Goal: Transaction & Acquisition: Purchase product/service

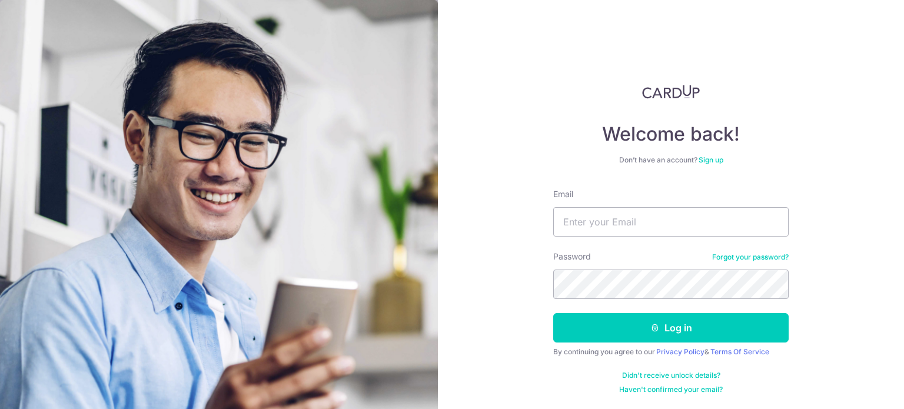
type input "knipvodka@yahoo.com.sg"
click at [553, 313] on button "Log in" at bounding box center [670, 327] width 235 height 29
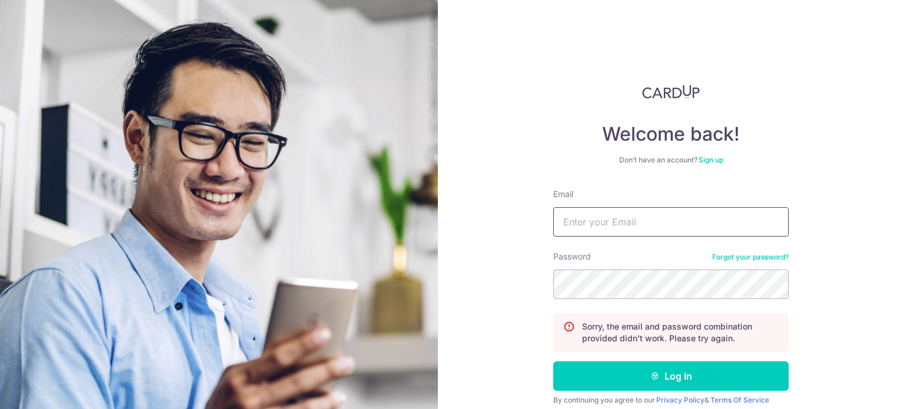
click at [625, 229] on input "Email" at bounding box center [670, 221] width 235 height 29
type input "knipvodka@yahoo.com.sg"
click at [553, 361] on button "Log in" at bounding box center [670, 375] width 235 height 29
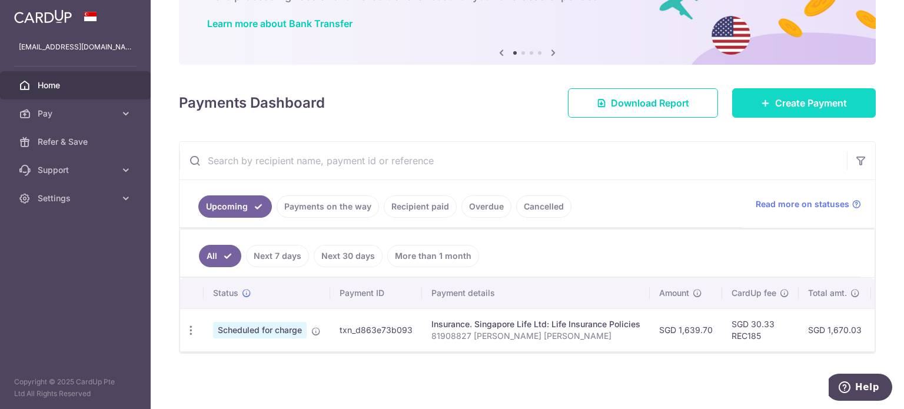
click at [803, 105] on span "Create Payment" at bounding box center [811, 103] width 72 height 14
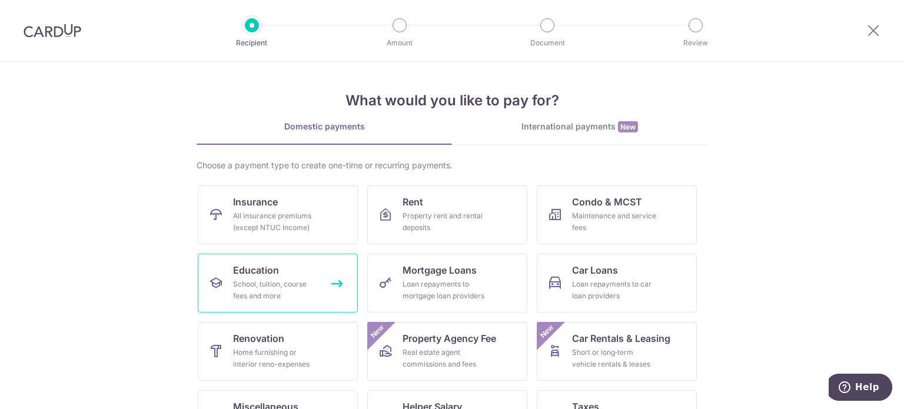
click at [282, 274] on link "Education School, tuition, course fees and more" at bounding box center [278, 283] width 160 height 59
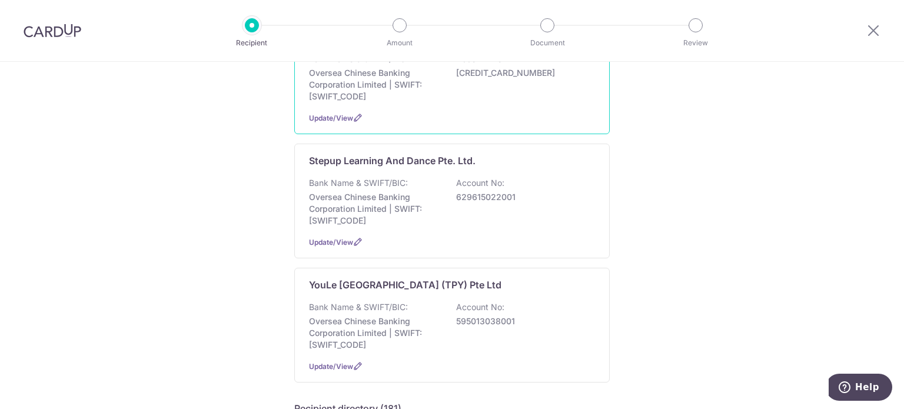
scroll to position [177, 0]
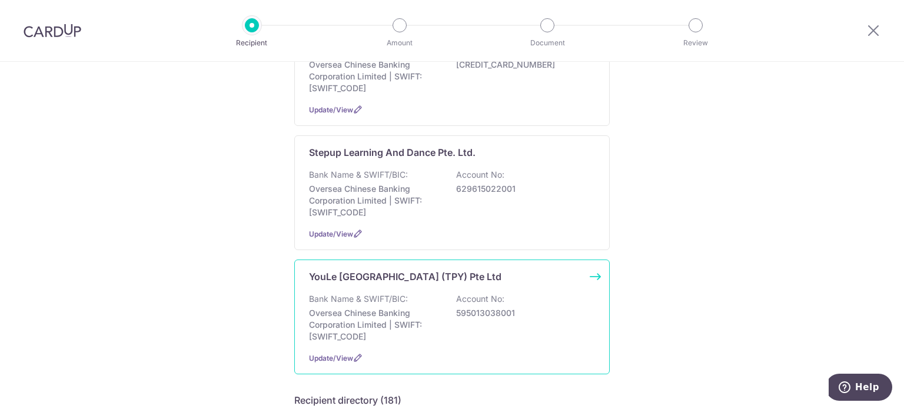
click at [376, 291] on div "YouLe [GEOGRAPHIC_DATA] (TPY) Pte Ltd Bank Name & SWIFT/BIC: Oversea Chinese Ba…" at bounding box center [451, 316] width 315 height 115
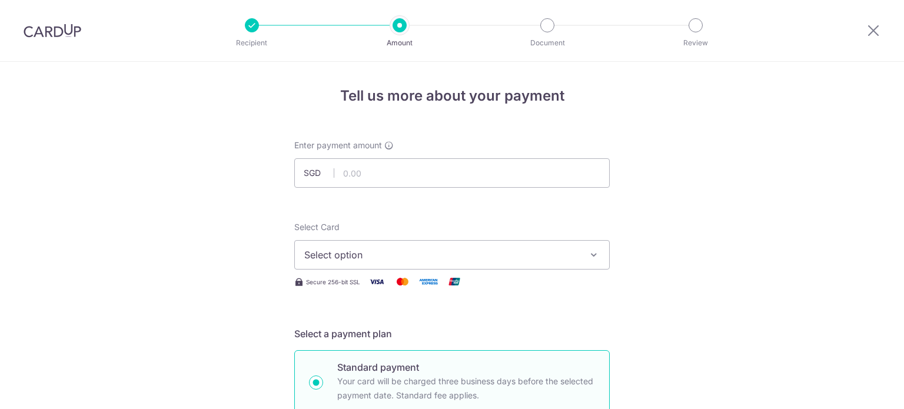
click at [387, 171] on input "text" at bounding box center [451, 172] width 315 height 29
type input "570.00"
click at [389, 247] on button "Select option" at bounding box center [451, 254] width 315 height 29
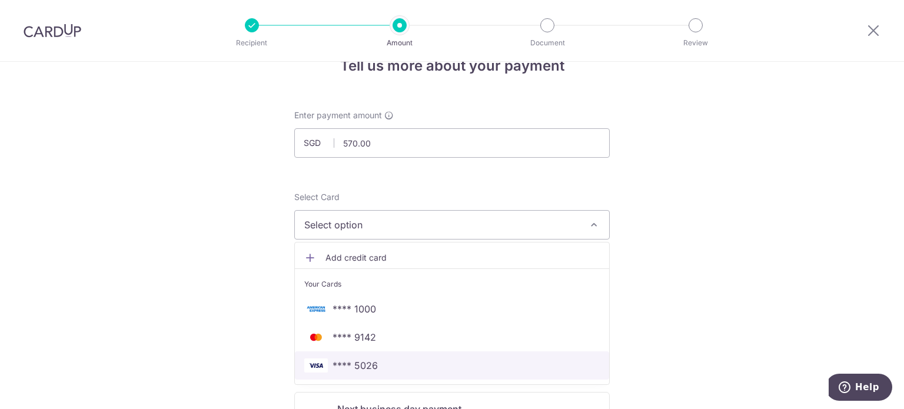
scroll to position [59, 0]
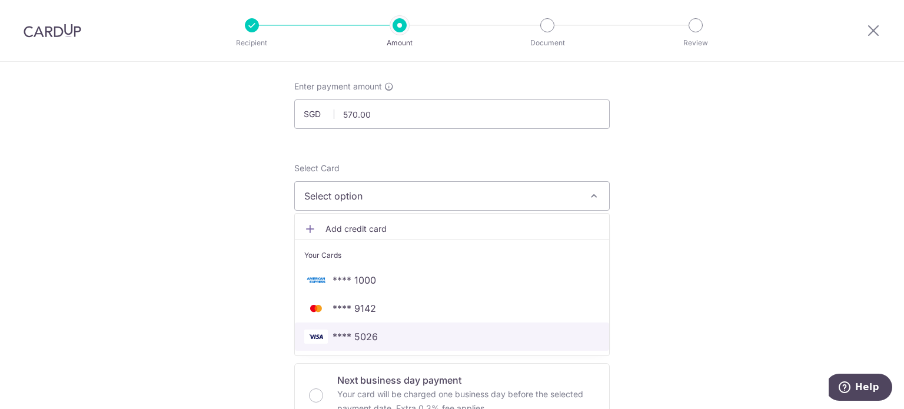
click at [354, 335] on span "**** 5026" at bounding box center [354, 337] width 45 height 14
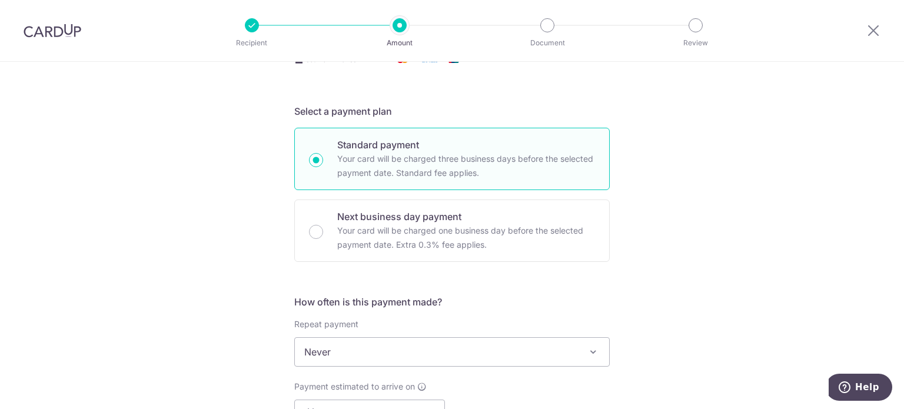
scroll to position [235, 0]
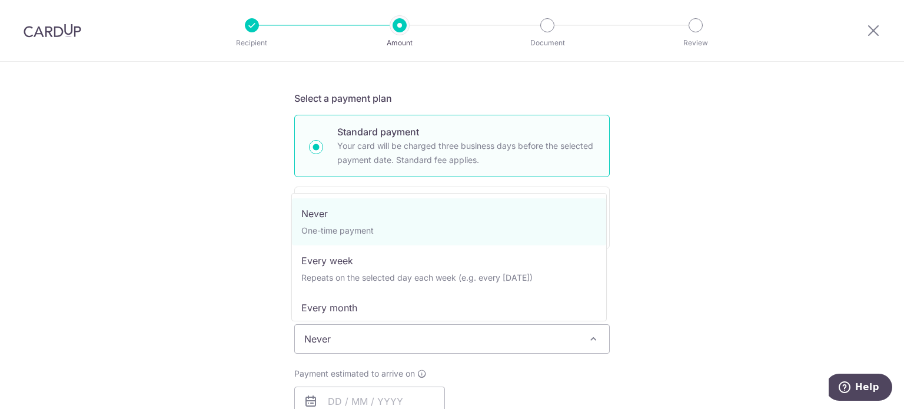
click at [362, 338] on span "Never" at bounding box center [452, 339] width 314 height 28
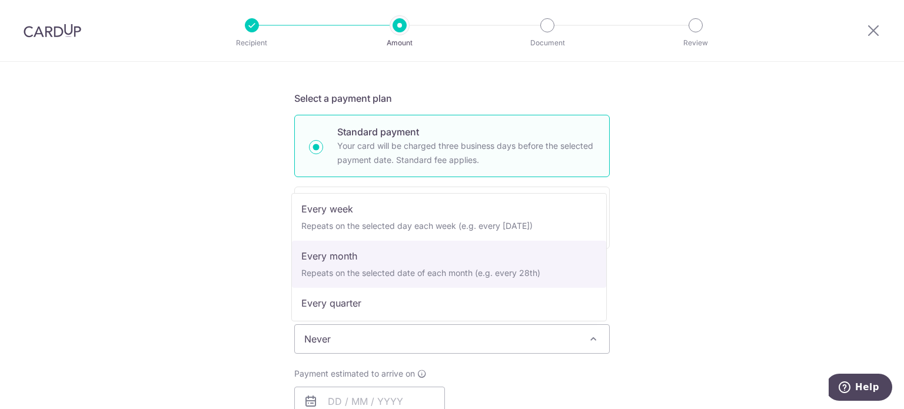
scroll to position [118, 0]
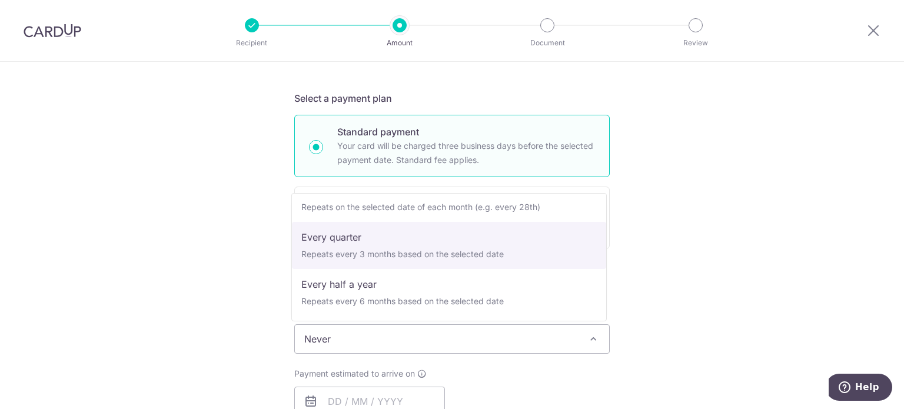
select select "4"
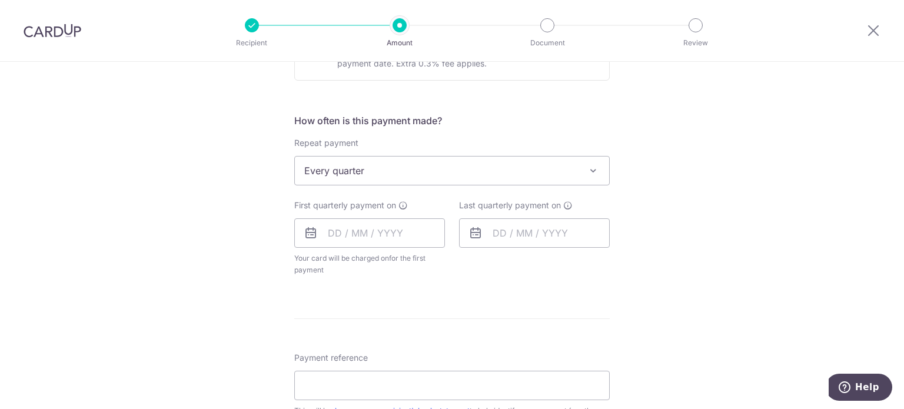
scroll to position [412, 0]
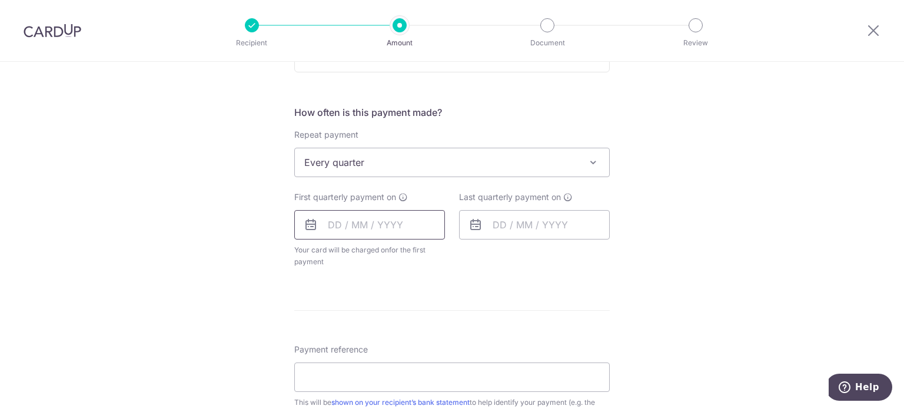
click at [395, 227] on input "text" at bounding box center [369, 224] width 151 height 29
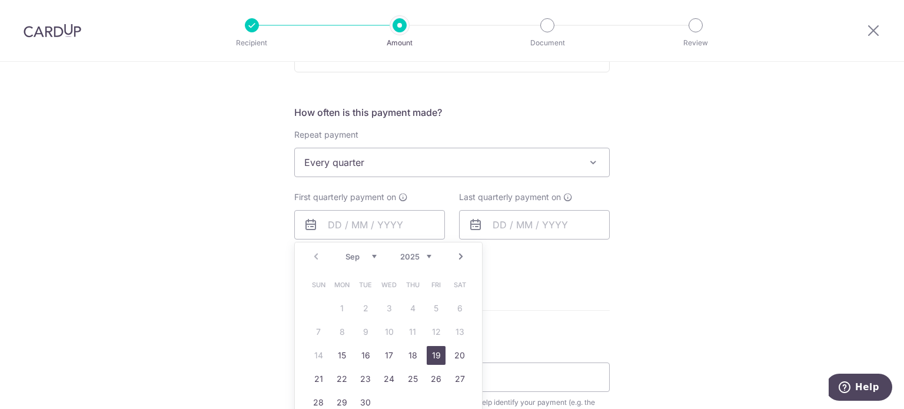
click at [431, 354] on link "19" at bounding box center [436, 355] width 19 height 19
type input "[DATE]"
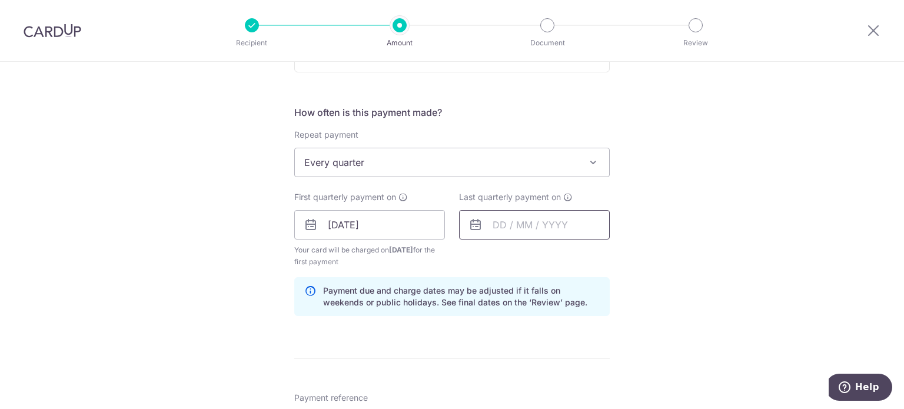
click at [508, 225] on input "text" at bounding box center [534, 224] width 151 height 29
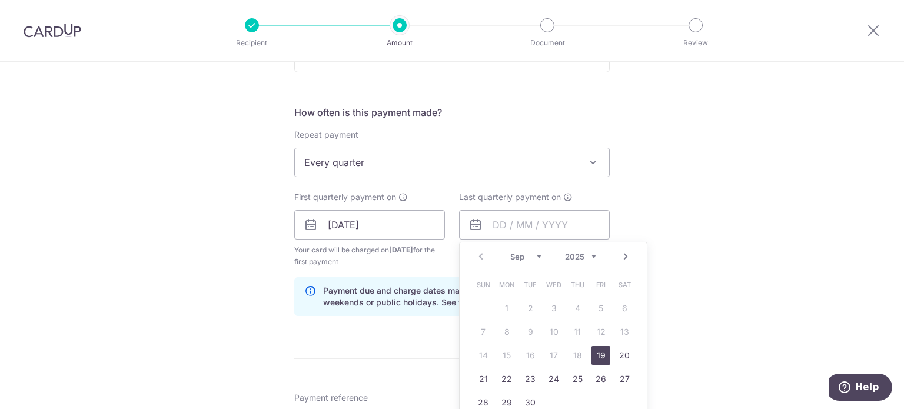
click at [625, 254] on link "Next" at bounding box center [625, 256] width 14 height 14
click at [603, 370] on link "26" at bounding box center [600, 379] width 19 height 19
type input "26/12/2025"
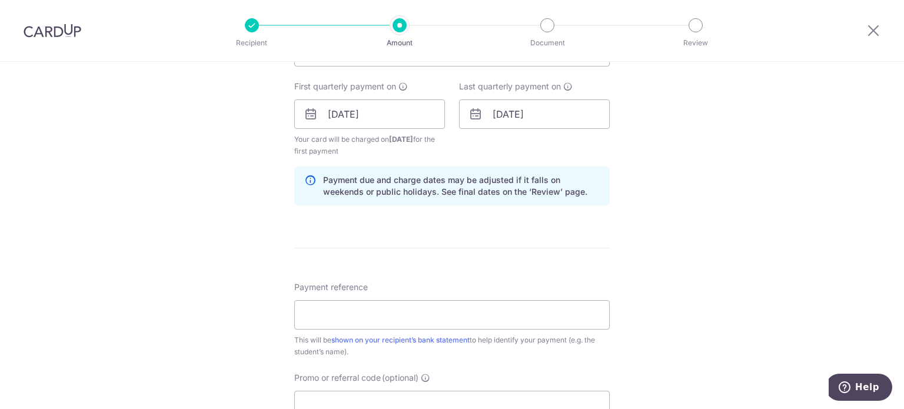
scroll to position [588, 0]
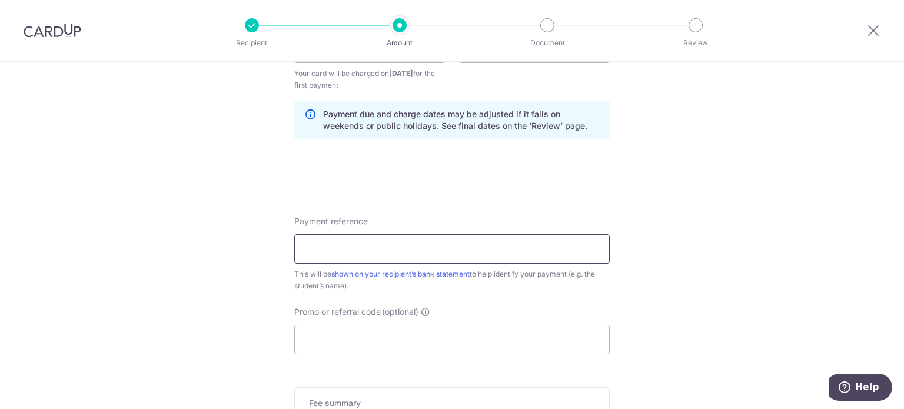
click at [548, 248] on input "Payment reference" at bounding box center [451, 248] width 315 height 29
click at [390, 251] on input "[PERSON_NAME] - term fee" at bounding box center [451, 248] width 315 height 29
drag, startPoint x: 379, startPoint y: 249, endPoint x: 466, endPoint y: 248, distance: 87.1
click at [466, 248] on input "[PERSON_NAME] - term fee" at bounding box center [451, 248] width 315 height 29
drag, startPoint x: 374, startPoint y: 248, endPoint x: 284, endPoint y: 248, distance: 90.0
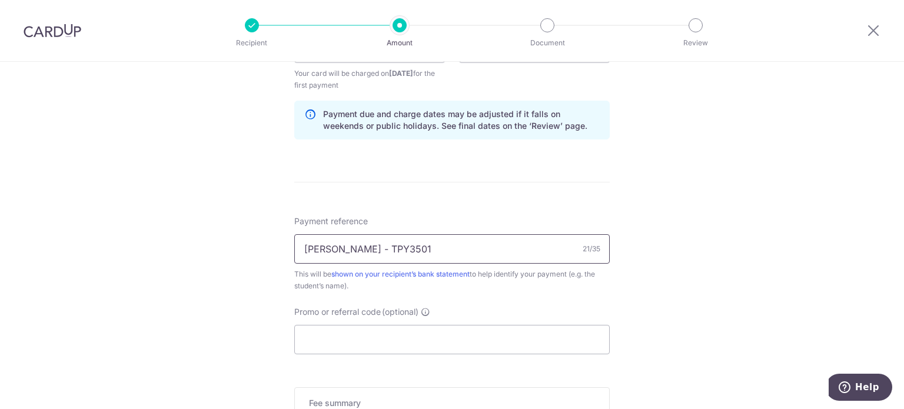
click at [284, 248] on div "Tell us more about your payment Enter payment amount SGD 570.00 570.00 Select C…" at bounding box center [452, 35] width 904 height 1124
click at [374, 243] on input "TPY3501" at bounding box center [451, 248] width 315 height 29
type input "TPY3501 - [PERSON_NAME]"
click at [403, 332] on input "Promo or referral code (optional)" at bounding box center [451, 339] width 315 height 29
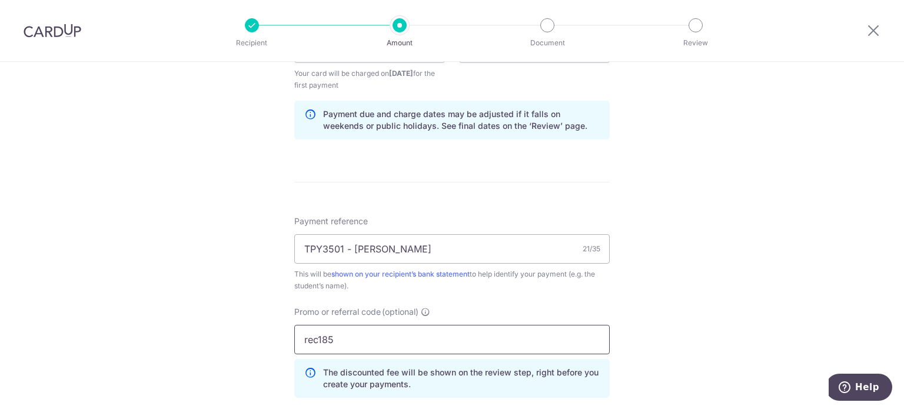
type input "rec185"
click at [450, 316] on div "Promo or referral code (optional) rec185 The discounted fee will be shown on th…" at bounding box center [451, 352] width 315 height 92
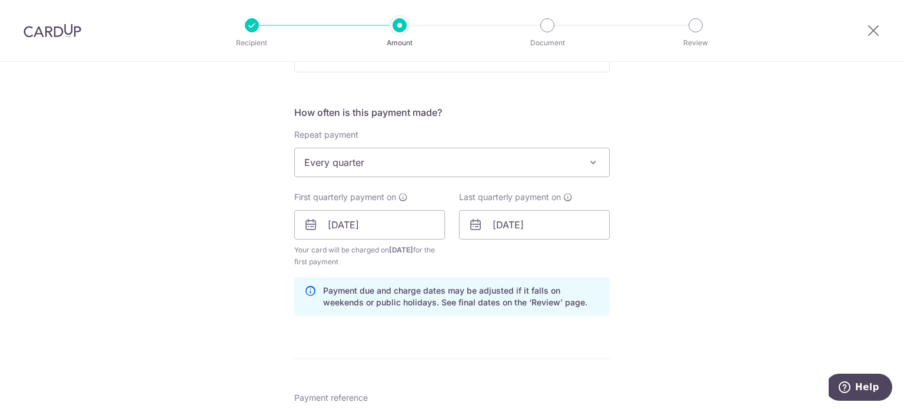
scroll to position [829, 0]
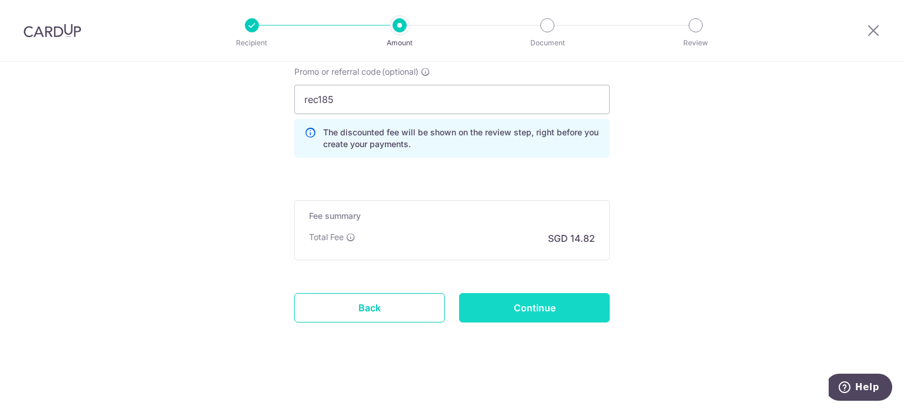
click at [520, 305] on input "Continue" at bounding box center [534, 307] width 151 height 29
type input "Create Schedule"
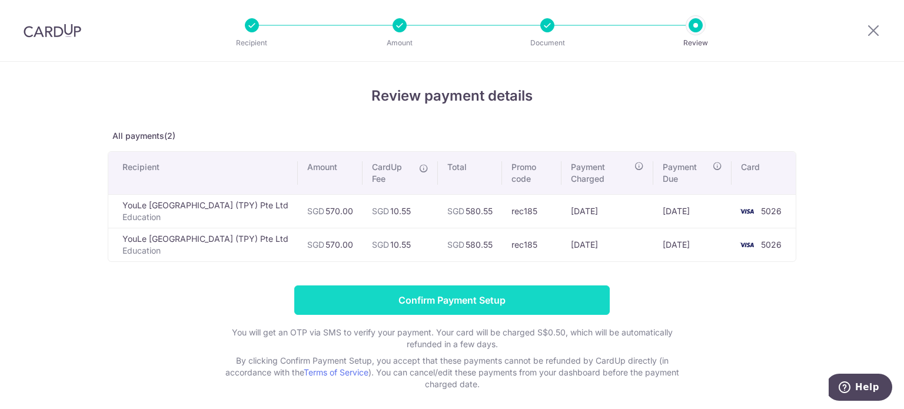
click at [486, 298] on input "Confirm Payment Setup" at bounding box center [451, 299] width 315 height 29
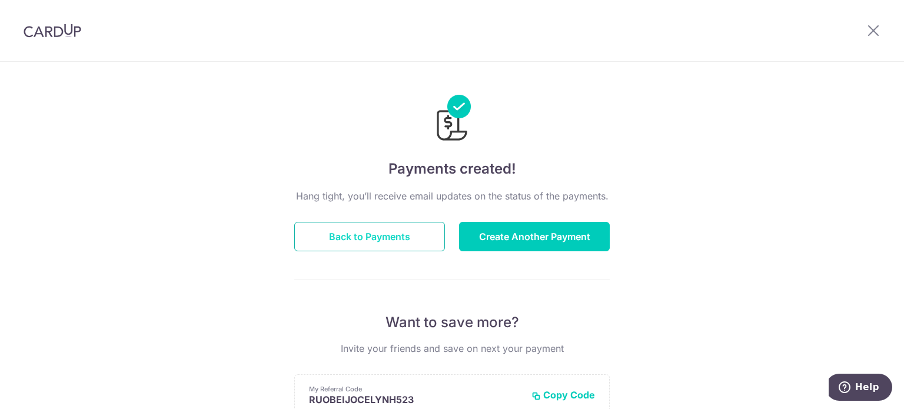
click at [394, 226] on button "Back to Payments" at bounding box center [369, 236] width 151 height 29
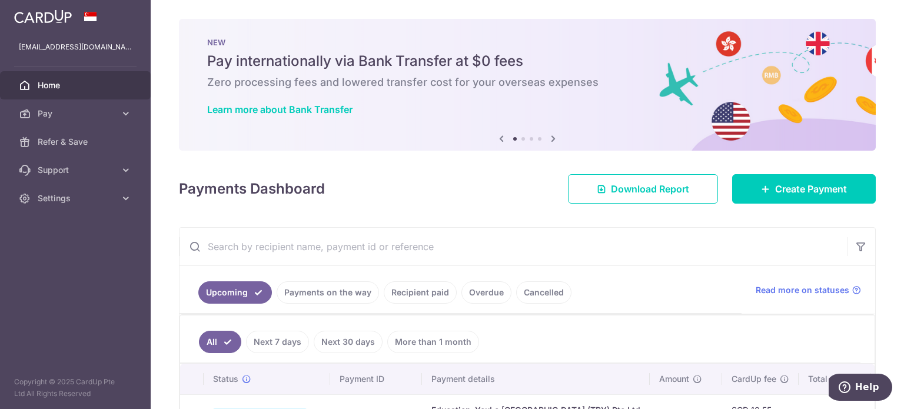
scroll to position [161, 0]
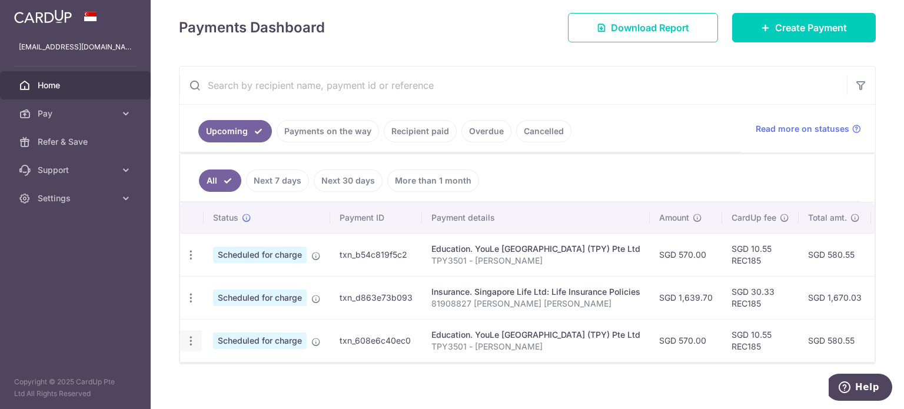
click at [192, 336] on icon "button" at bounding box center [191, 341] width 12 height 12
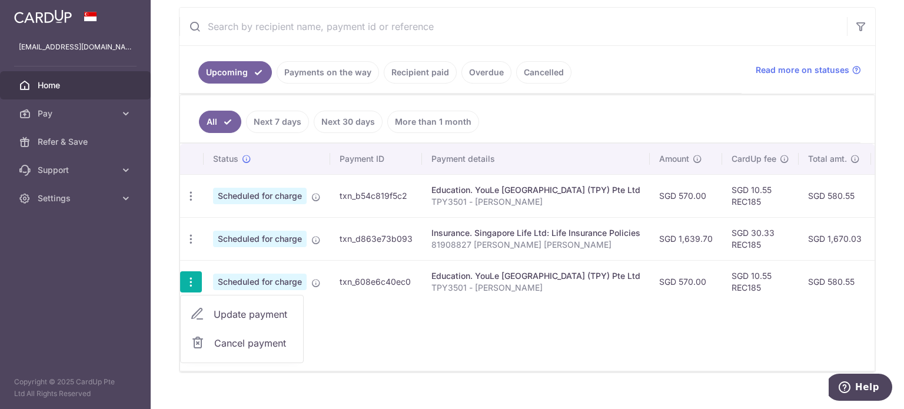
click at [235, 345] on span "Cancel payment" at bounding box center [253, 343] width 79 height 14
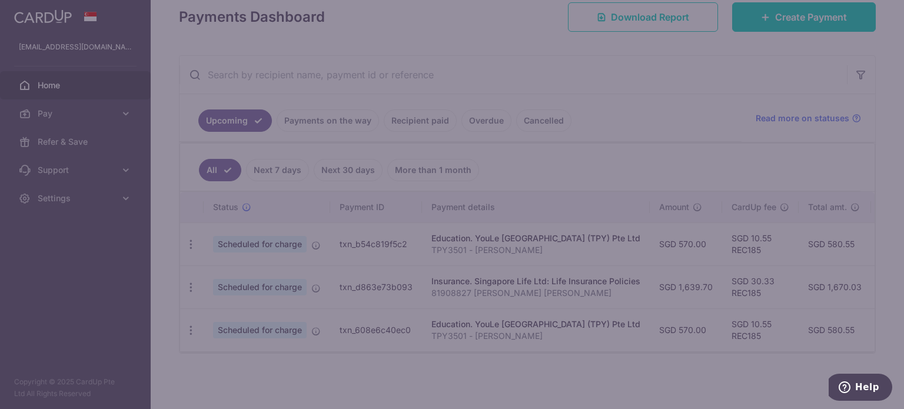
scroll to position [175, 0]
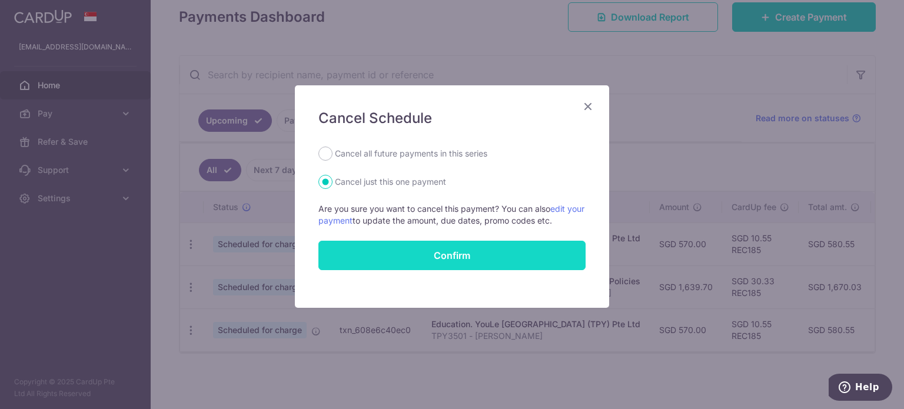
click at [417, 251] on button "Confirm" at bounding box center [451, 255] width 267 height 29
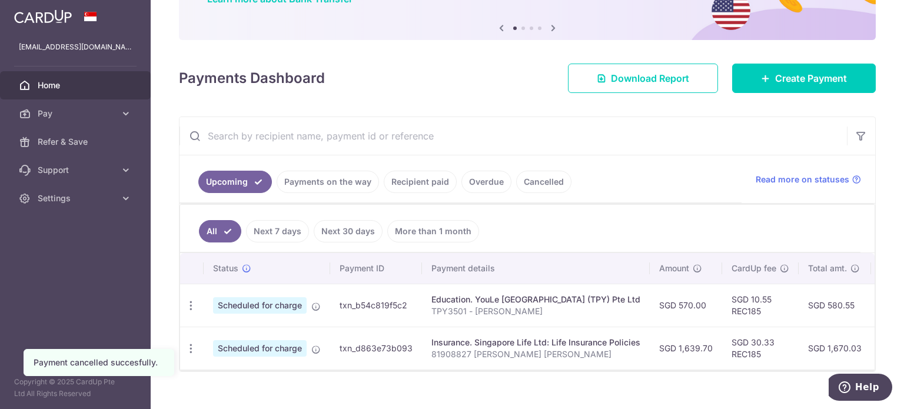
scroll to position [118, 0]
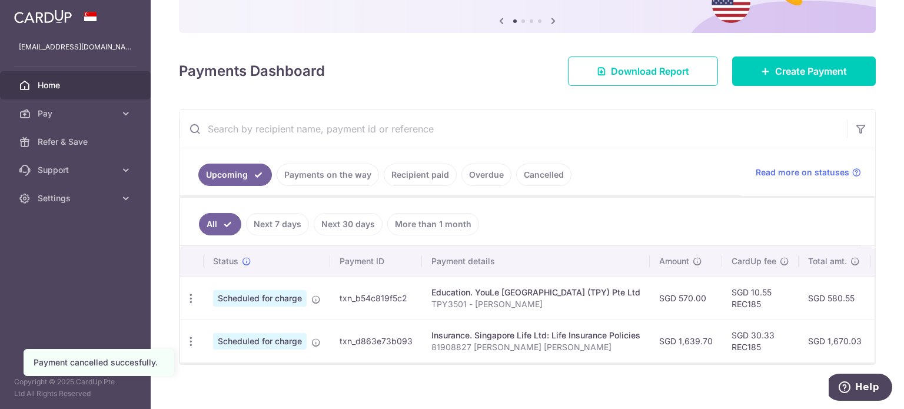
click at [352, 171] on link "Payments on the way" at bounding box center [328, 175] width 102 height 22
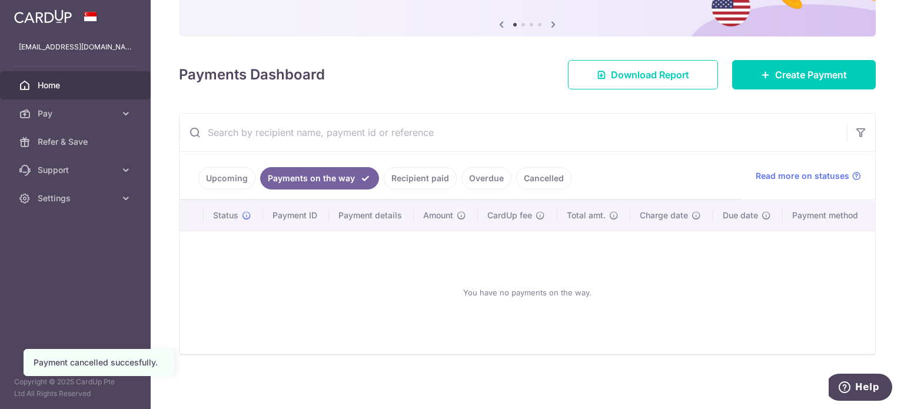
click at [409, 176] on link "Recipient paid" at bounding box center [420, 178] width 73 height 22
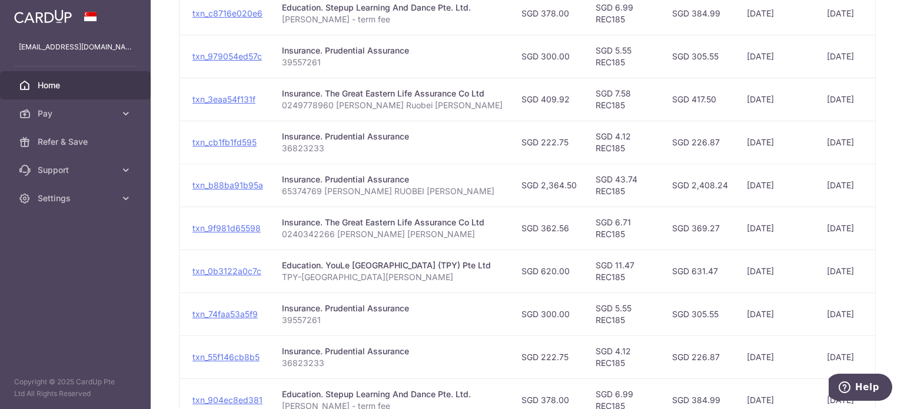
scroll to position [0, 226]
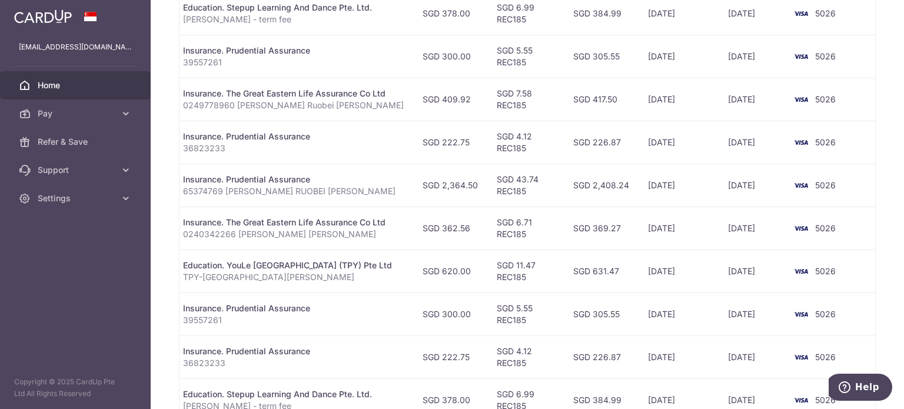
drag, startPoint x: 690, startPoint y: 39, endPoint x: 804, endPoint y: 68, distance: 118.3
click at [804, 68] on tr "PDF Receipt Payment Sent txn_979054ed57c Insurance. Prudential Assurance 395572…" at bounding box center [419, 56] width 911 height 43
click at [377, 149] on p "36823233" at bounding box center [293, 148] width 221 height 12
click at [397, 139] on div "Insurance. Prudential Assurance" at bounding box center [293, 137] width 221 height 12
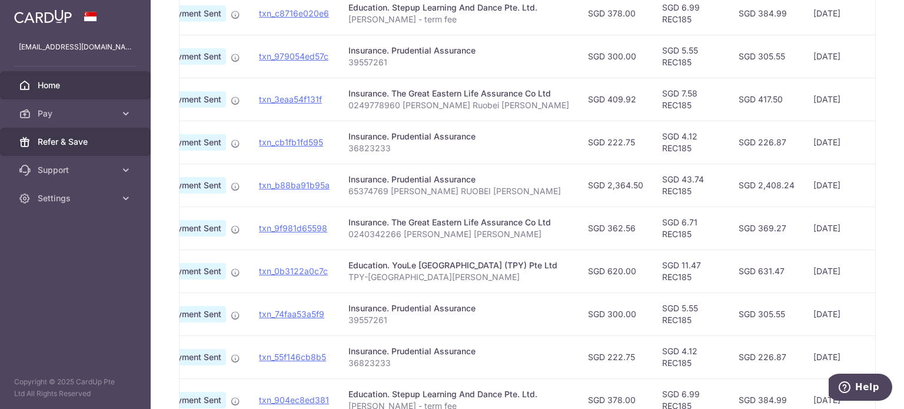
scroll to position [0, 0]
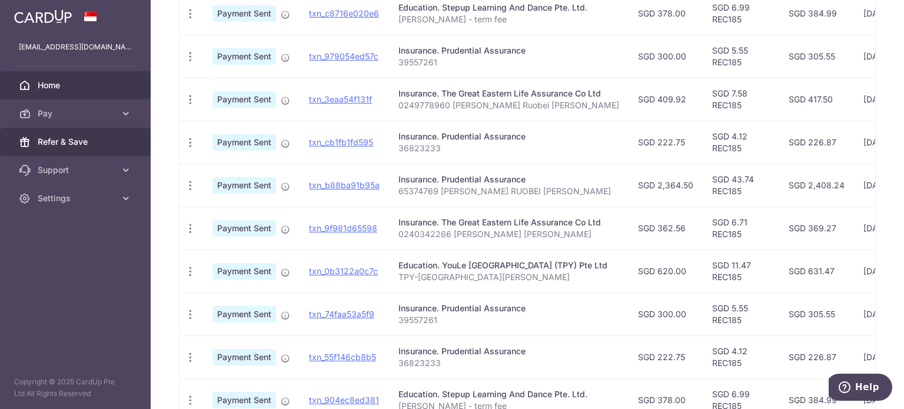
drag, startPoint x: 387, startPoint y: 141, endPoint x: 102, endPoint y: 131, distance: 285.0
click at [102, 131] on main "[EMAIL_ADDRESS][DOMAIN_NAME] Home Pay Payments Recipients Cards Refer & Save Su…" at bounding box center [452, 204] width 904 height 409
click at [431, 141] on div "Insurance. Prudential Assurance" at bounding box center [508, 137] width 221 height 12
click at [430, 144] on p "36823233" at bounding box center [508, 148] width 221 height 12
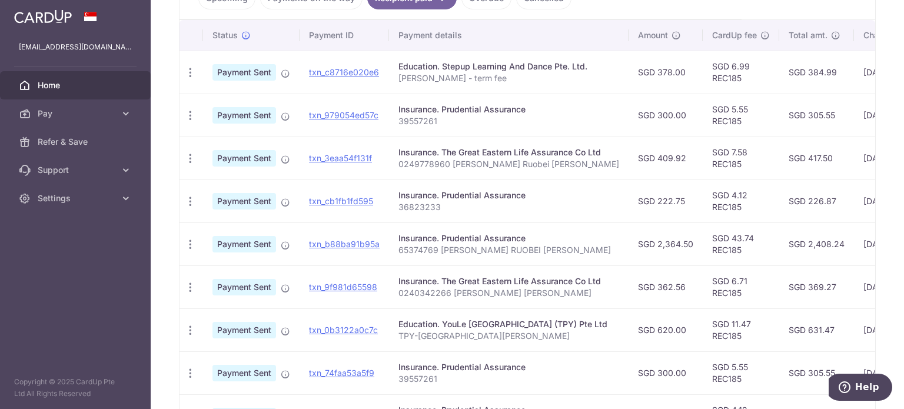
scroll to position [0, 226]
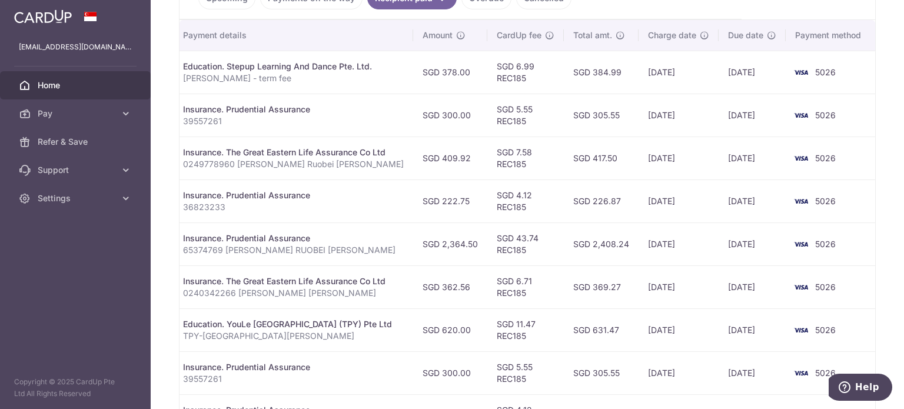
drag, startPoint x: 781, startPoint y: 135, endPoint x: 794, endPoint y: 124, distance: 17.1
click at [814, 124] on tbody "PDF Receipt Payment Sent txn_c8716e020e6 Education. Stepup Learning And Dance P…" at bounding box center [419, 266] width 911 height 430
click at [756, 124] on td "[DATE]" at bounding box center [751, 115] width 67 height 43
drag, startPoint x: 770, startPoint y: 115, endPoint x: 728, endPoint y: 115, distance: 41.8
click at [728, 115] on td "[DATE]" at bounding box center [751, 115] width 67 height 43
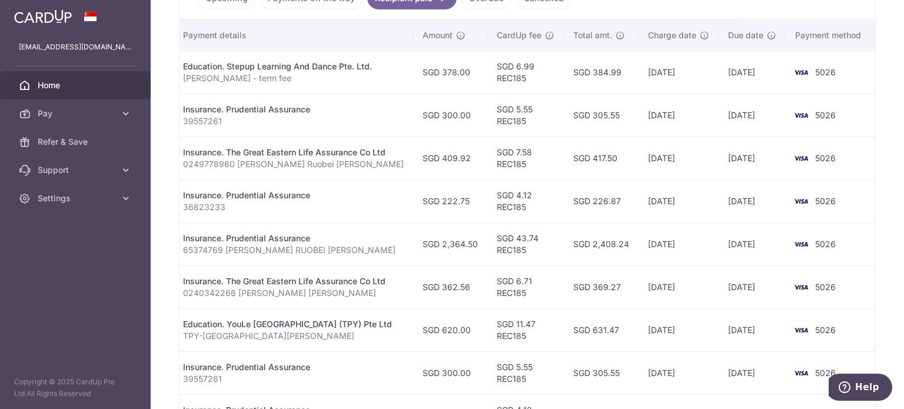
click at [729, 367] on td "[DATE]" at bounding box center [751, 372] width 67 height 43
